Goal: Complete application form

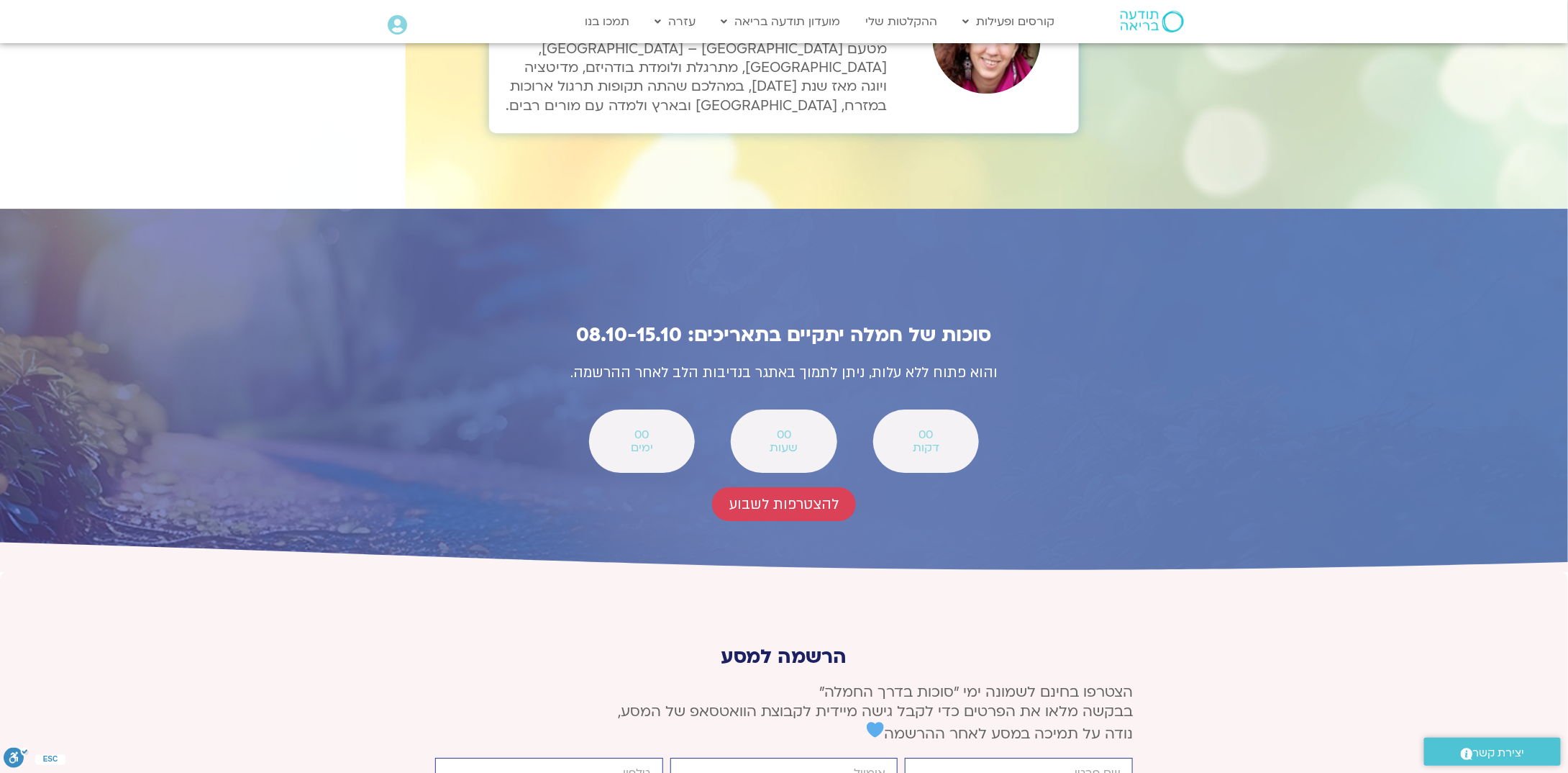
scroll to position [4964, 0]
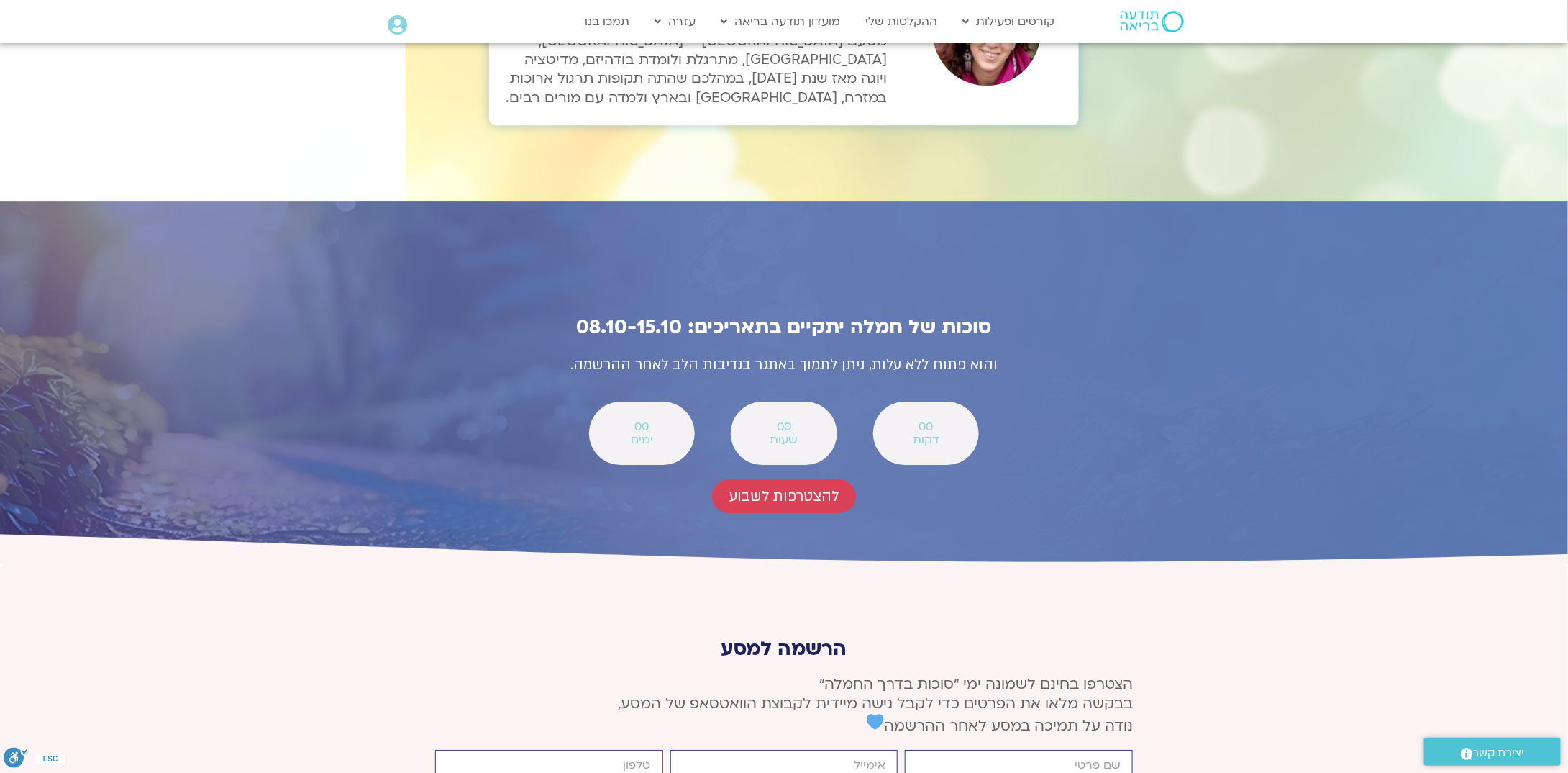
click at [1094, 750] on input "firstname" at bounding box center [1018, 765] width 228 height 31
type input "שלומית זיו"
type input "[EMAIL_ADDRESS][DOMAIN_NAME]"
type input "048843613"
drag, startPoint x: 1082, startPoint y: 567, endPoint x: 1067, endPoint y: 567, distance: 15.0
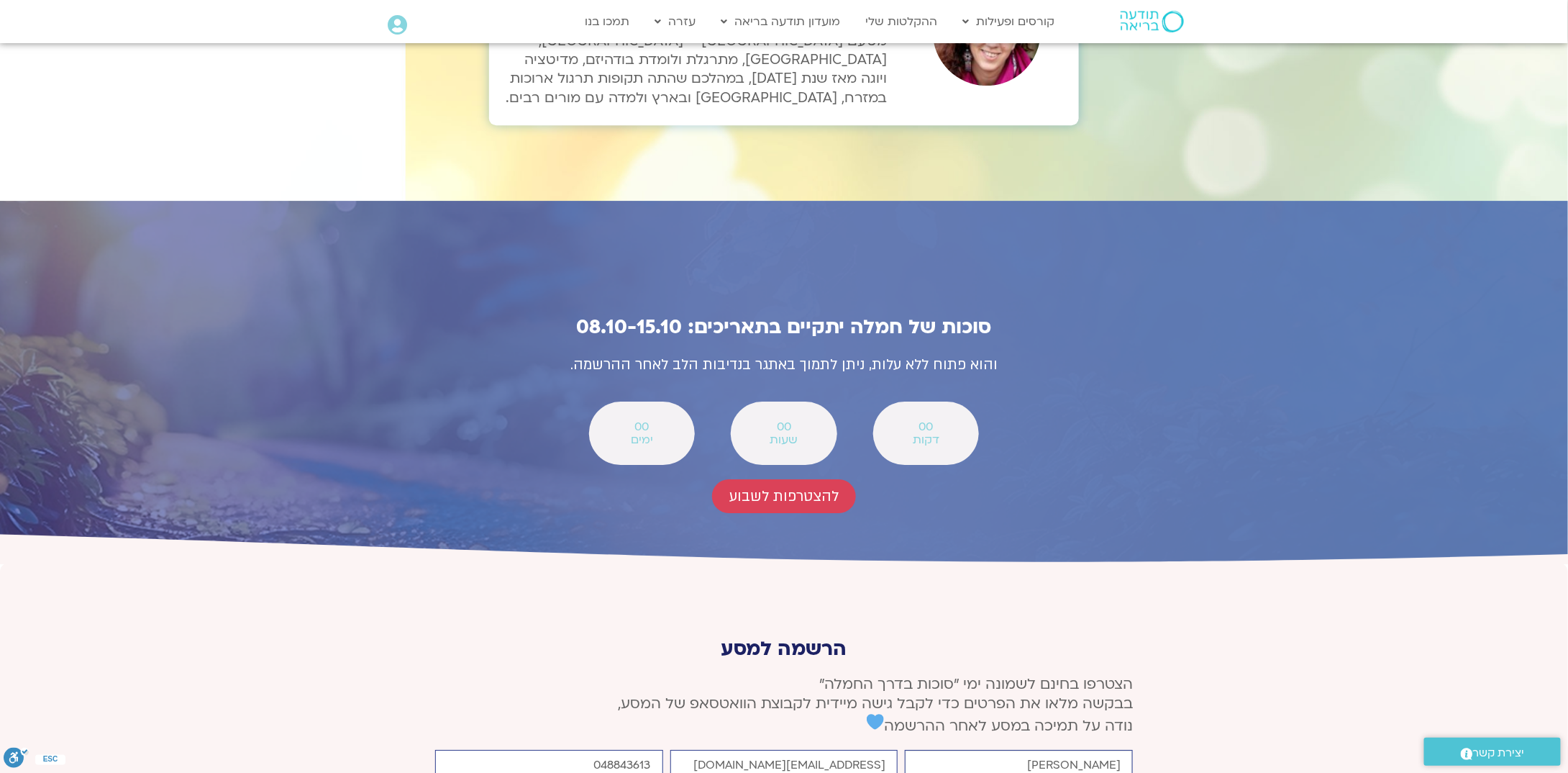
click at [1067, 750] on input "שלומית זיו" at bounding box center [1018, 765] width 228 height 31
type input "[PERSON_NAME]"
click at [630, 750] on input "048843613" at bounding box center [549, 765] width 228 height 31
type input "0523879952"
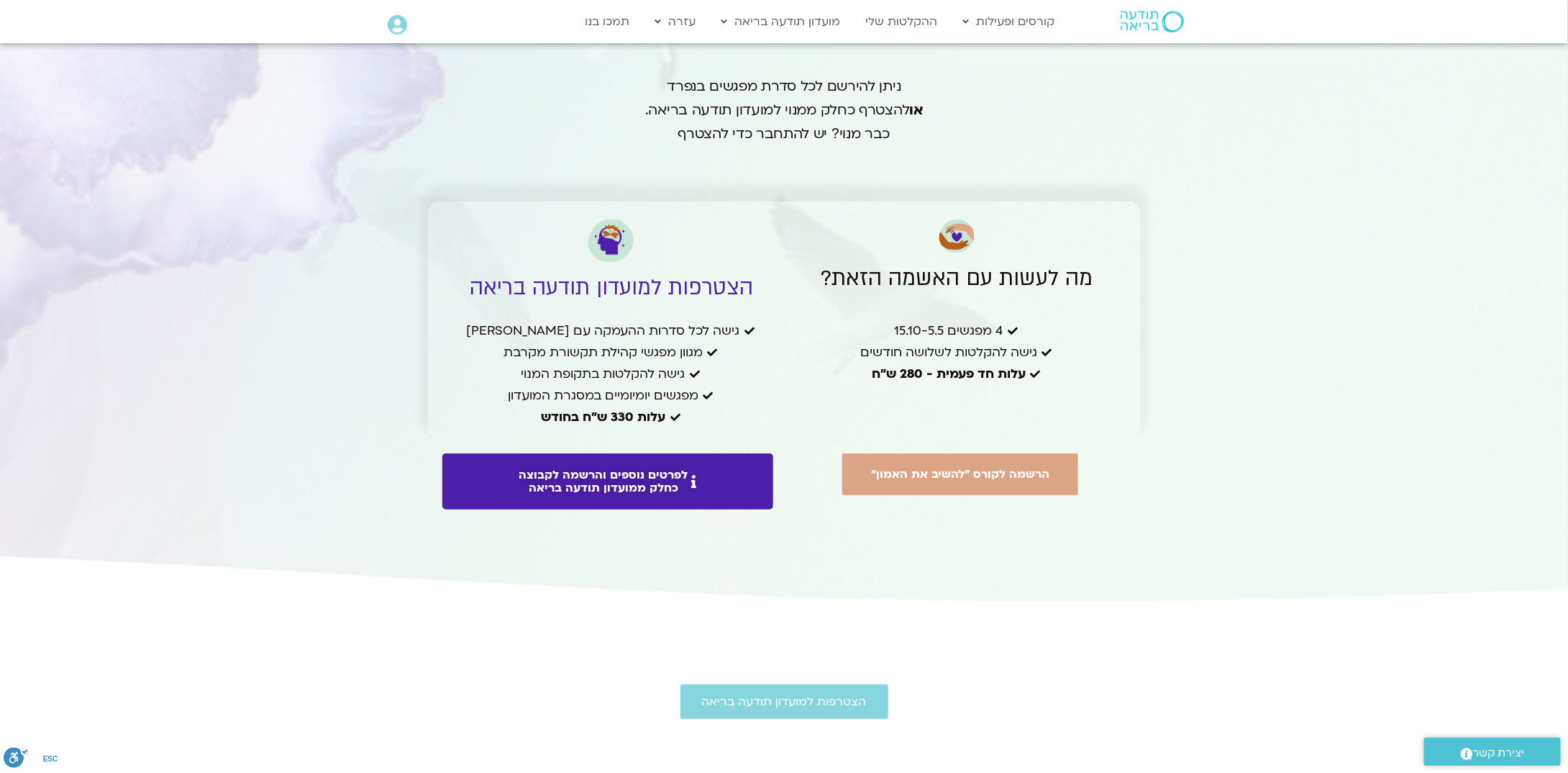
scroll to position [3325, 0]
